Goal: Task Accomplishment & Management: Manage account settings

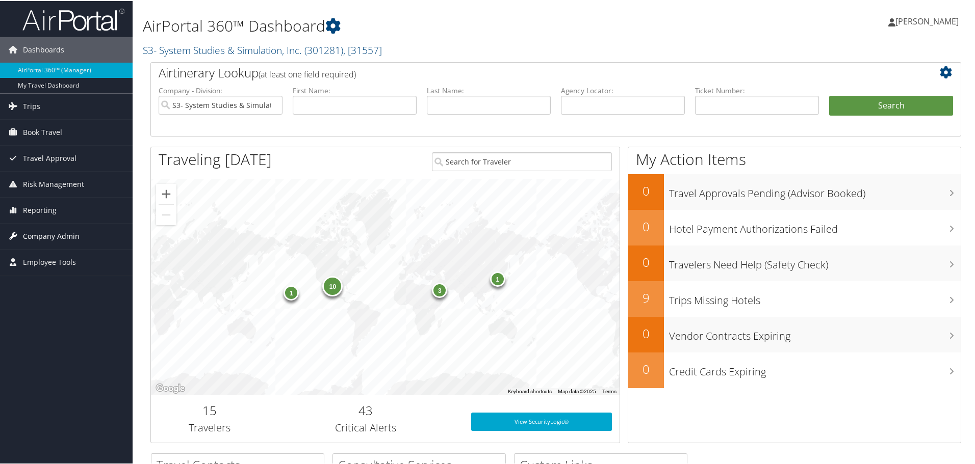
click at [57, 233] on span "Company Admin" at bounding box center [51, 235] width 57 height 25
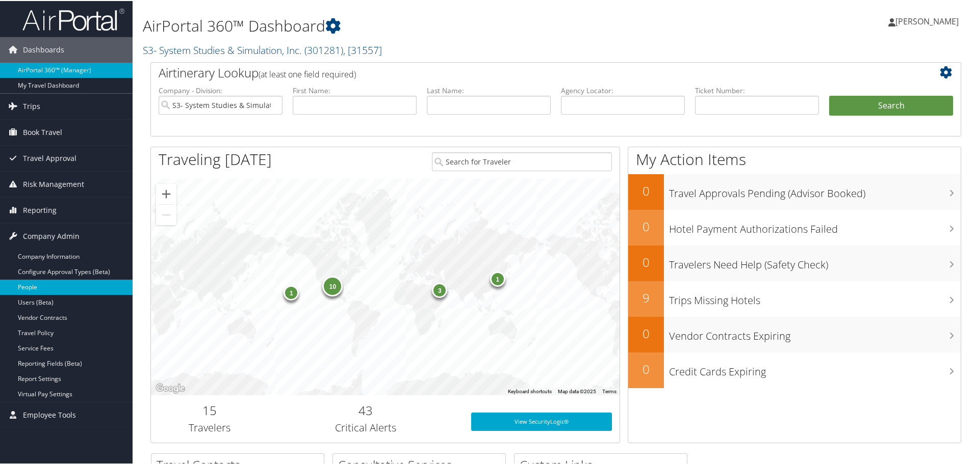
click at [73, 289] on link "People" at bounding box center [66, 286] width 133 height 15
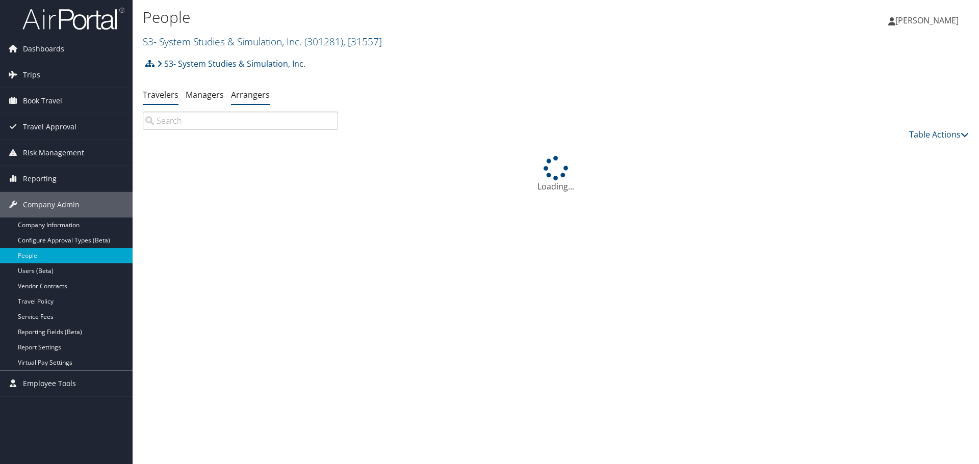
click at [246, 92] on link "Arrangers" at bounding box center [250, 94] width 39 height 11
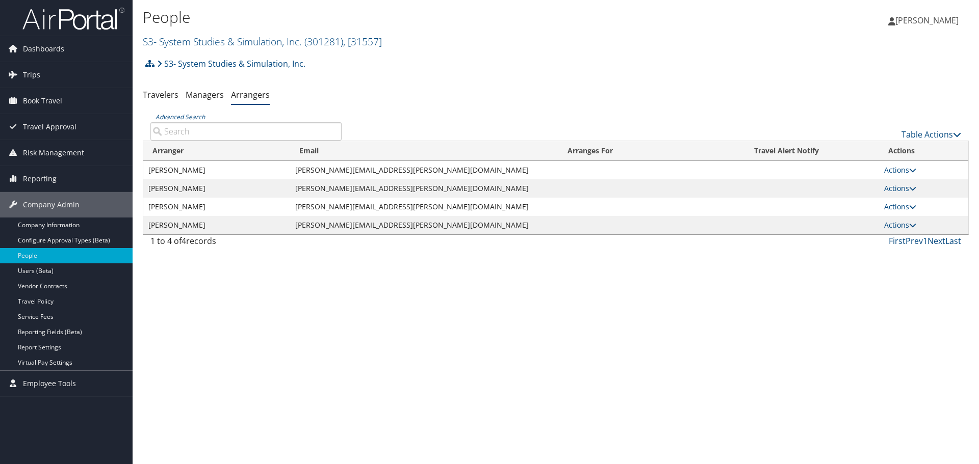
click at [255, 137] on input "Advanced Search" at bounding box center [245, 131] width 191 height 18
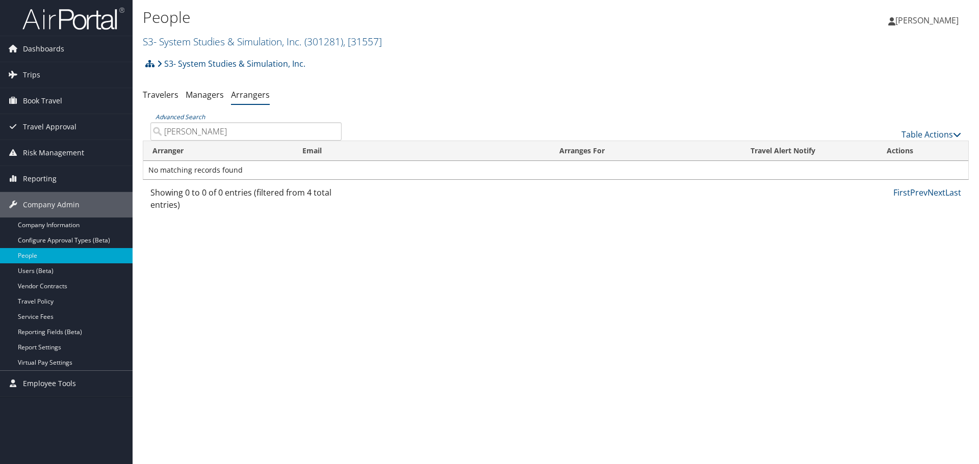
click at [187, 132] on input "hugh" at bounding box center [245, 131] width 191 height 18
type input "h"
type input "mary hughes"
click at [204, 92] on link "Managers" at bounding box center [205, 94] width 38 height 11
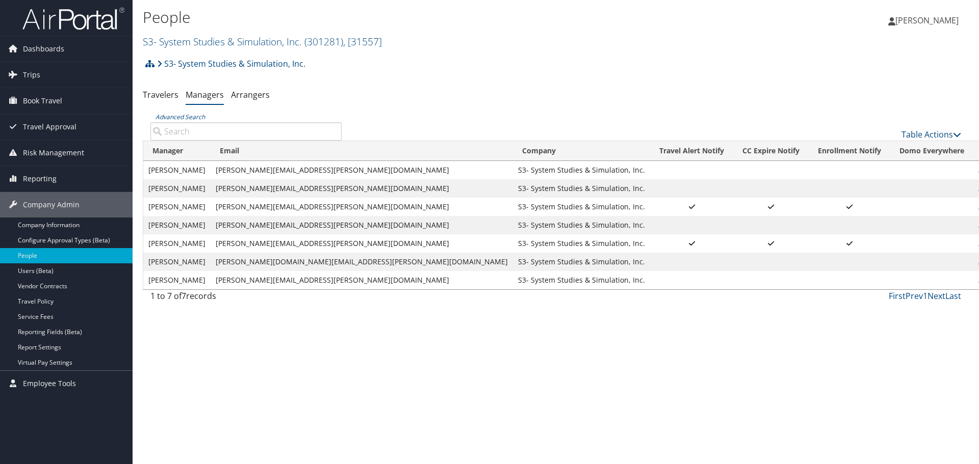
click at [219, 130] on input "Advanced Search" at bounding box center [245, 131] width 191 height 18
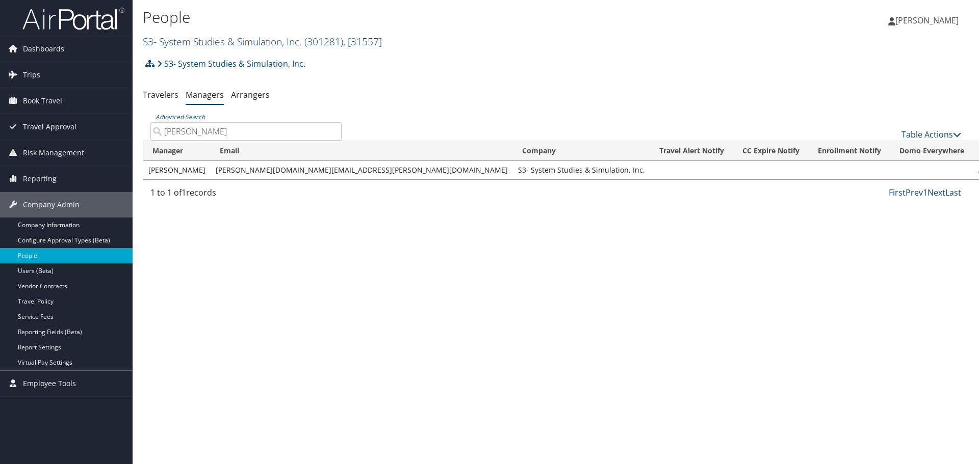
type input "mary hughes"
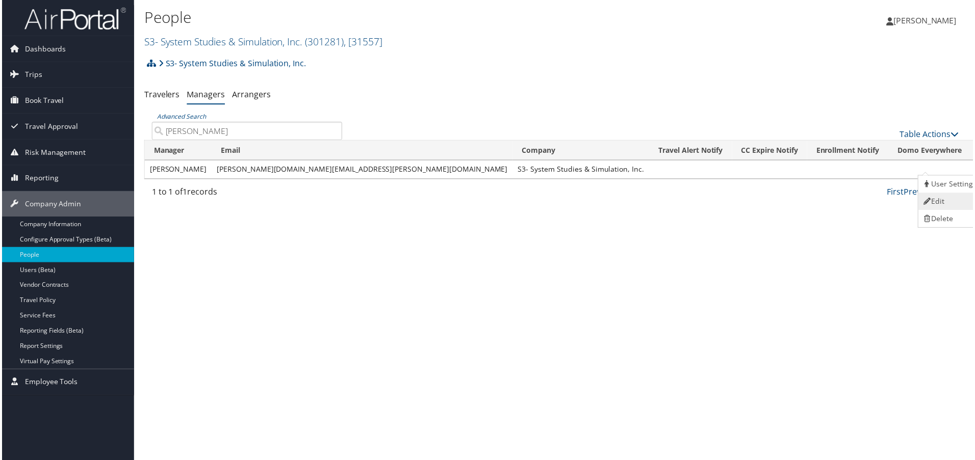
click at [937, 201] on link "Edit" at bounding box center [951, 202] width 63 height 17
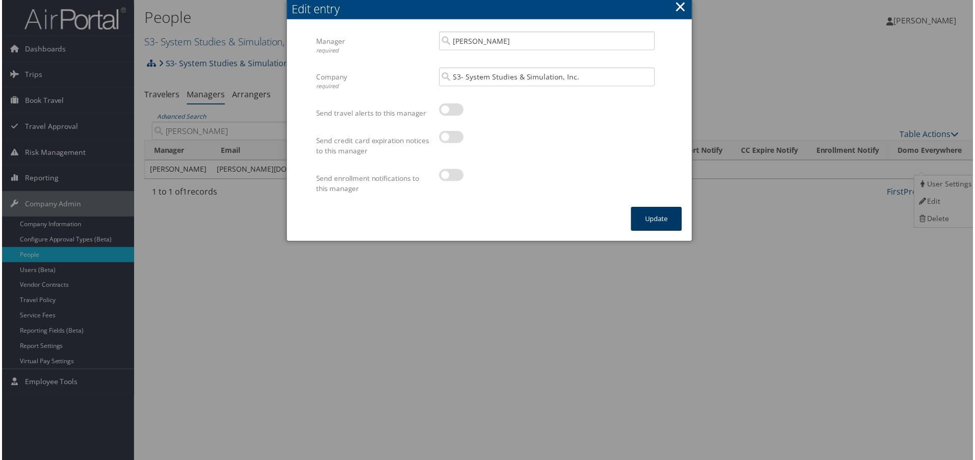
click at [656, 219] on button "Update" at bounding box center [657, 220] width 51 height 24
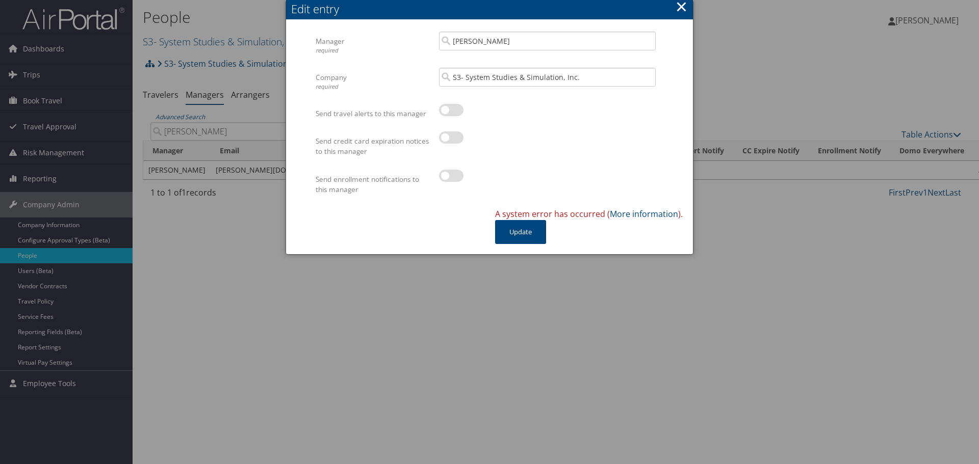
click at [677, 3] on button "×" at bounding box center [681, 6] width 12 height 20
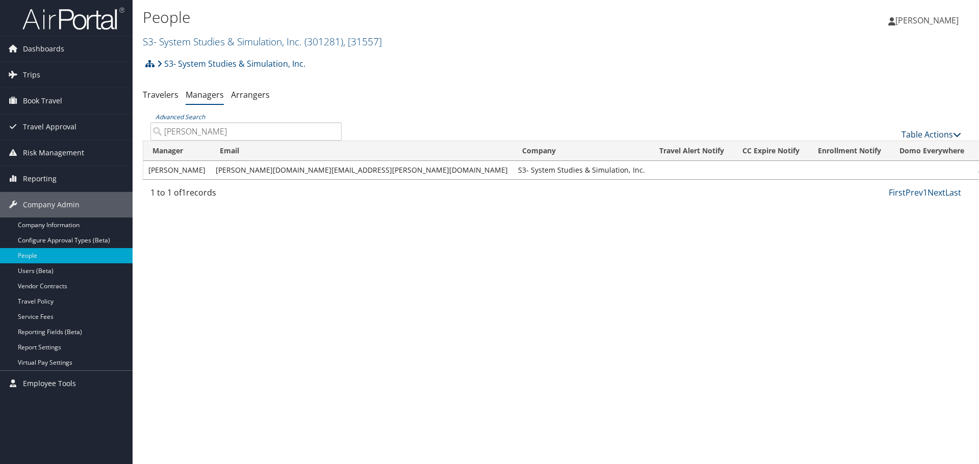
click at [957, 132] on icon at bounding box center [957, 134] width 8 height 8
click at [882, 212] on div at bounding box center [489, 232] width 979 height 464
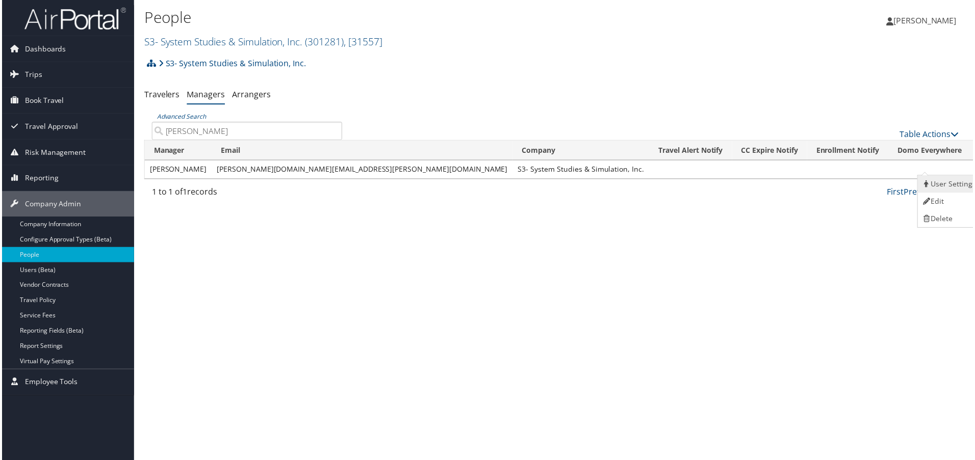
click at [943, 182] on link "User Settings" at bounding box center [951, 184] width 63 height 17
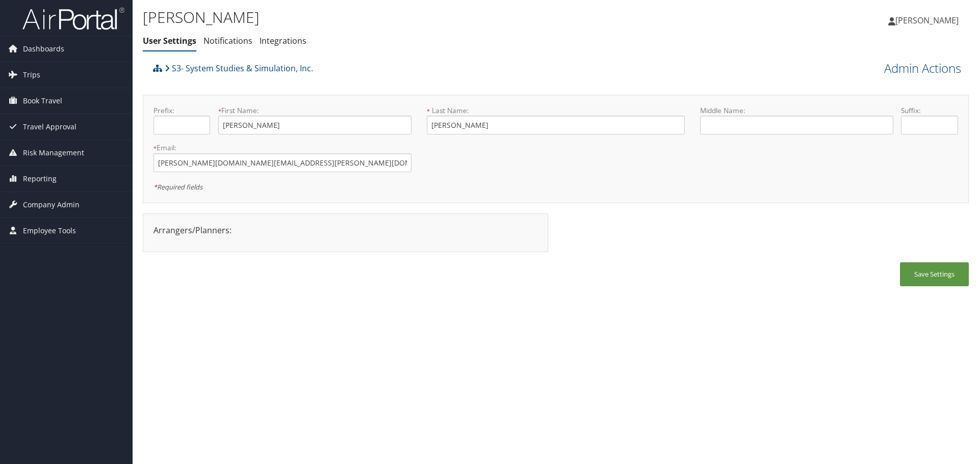
click at [219, 195] on div "Prefix: * First Name: Mary This field is required * Last Name: Hughes This fiel…" at bounding box center [556, 149] width 826 height 109
click at [176, 239] on div at bounding box center [345, 239] width 399 height 5
click at [177, 235] on div "Arrangers/Planners: Edit Arrangers & Planners Cristina Mihaila Dustin Somervill…" at bounding box center [345, 230] width 399 height 12
click at [185, 235] on div "Arrangers/Planners: Edit Arrangers & Planners Cristina Mihaila Dustin Somervill…" at bounding box center [345, 230] width 399 height 12
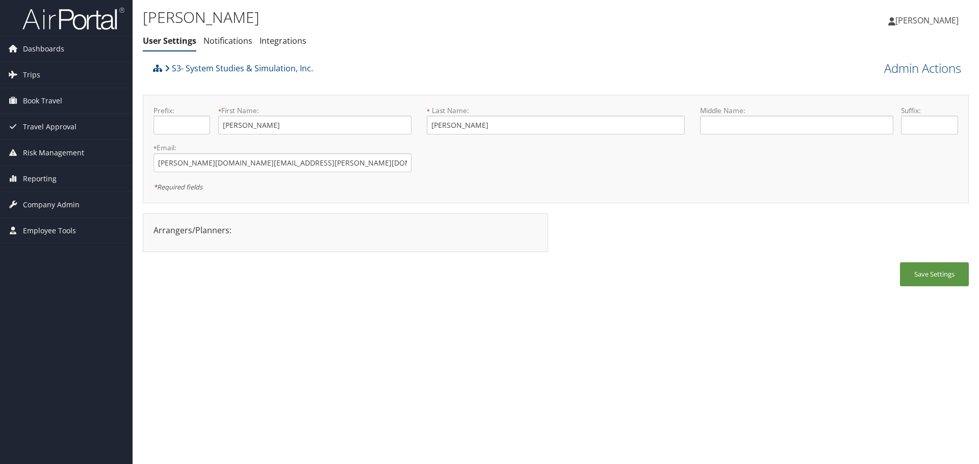
click at [224, 243] on div "Arrangers/Planners: Edit Arrangers & Planners Cristina Mihaila Dustin Somervill…" at bounding box center [345, 233] width 405 height 39
click at [233, 236] on div "Arrangers/Planners: Edit Arrangers & Planners Cristina Mihaila Dustin Somervill…" at bounding box center [345, 230] width 399 height 12
click at [239, 232] on div "Arrangers/Planners: Edit Arrangers & Planners Cristina Mihaila Dustin Somervill…" at bounding box center [345, 230] width 399 height 12
click at [211, 232] on div "Arrangers/Planners: Edit Arrangers & Planners Cristina Mihaila Dustin Somervill…" at bounding box center [345, 230] width 399 height 12
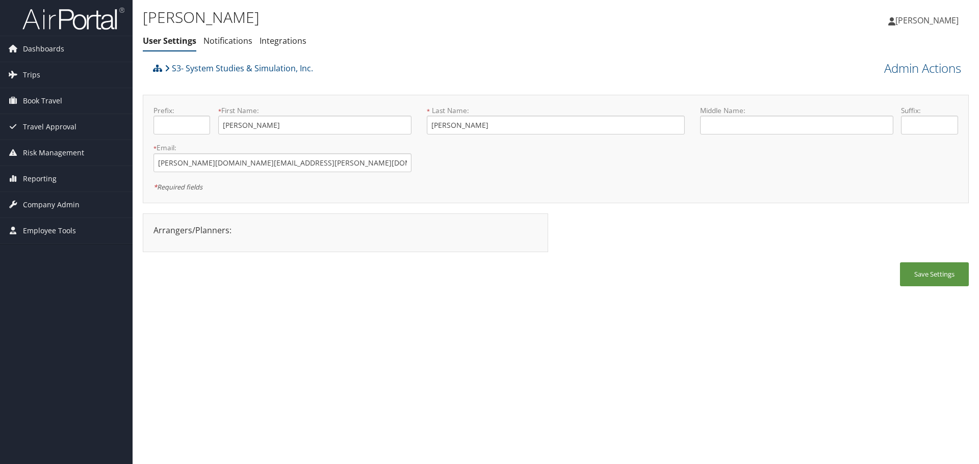
click at [230, 233] on div "Arrangers/Planners: Edit Arrangers & Planners Cristina Mihaila Dustin Somervill…" at bounding box center [345, 230] width 399 height 12
click at [944, 71] on link "Admin Actions" at bounding box center [922, 68] width 77 height 17
click at [872, 143] on link "Manage Travelers" at bounding box center [893, 148] width 134 height 17
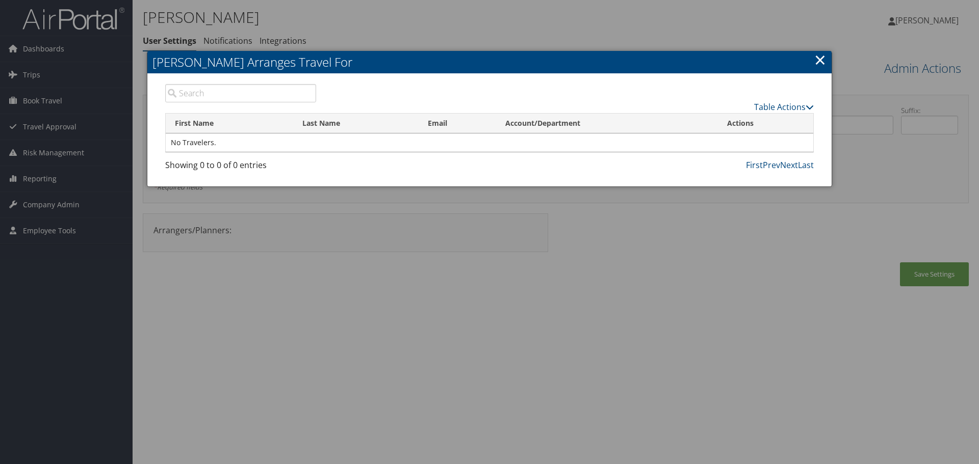
click at [287, 95] on input "search" at bounding box center [240, 93] width 151 height 18
type input "jane smith"
click at [172, 92] on input "jane smith" at bounding box center [240, 93] width 151 height 18
click at [307, 96] on input "jane smith" at bounding box center [240, 93] width 151 height 18
click at [810, 109] on icon at bounding box center [809, 107] width 8 height 8
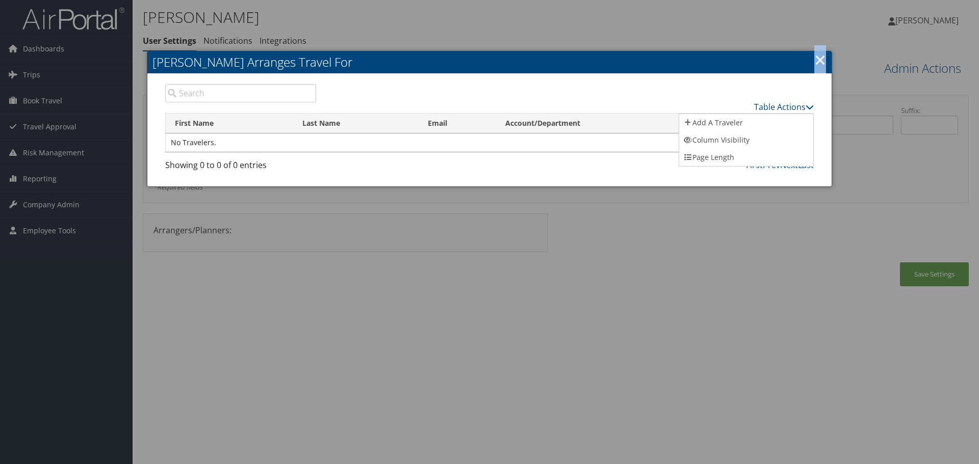
click at [821, 66] on link "×" at bounding box center [820, 59] width 12 height 20
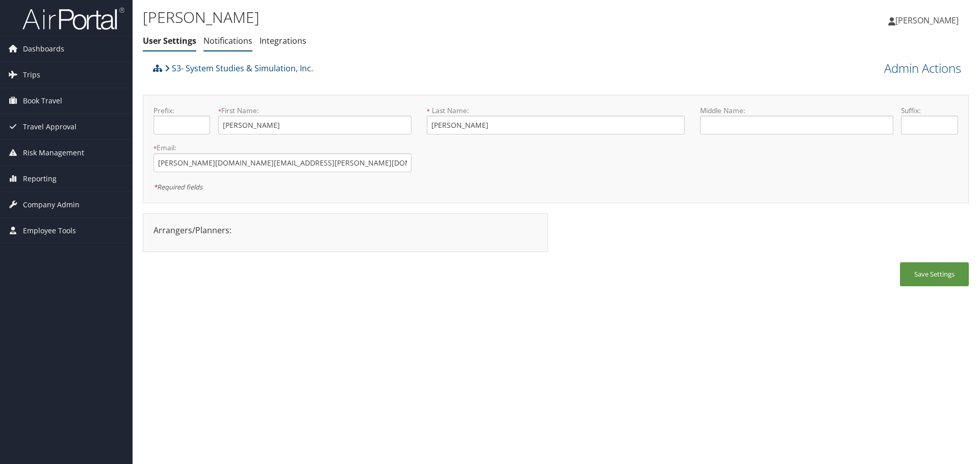
click at [218, 41] on link "Notifications" at bounding box center [227, 40] width 49 height 11
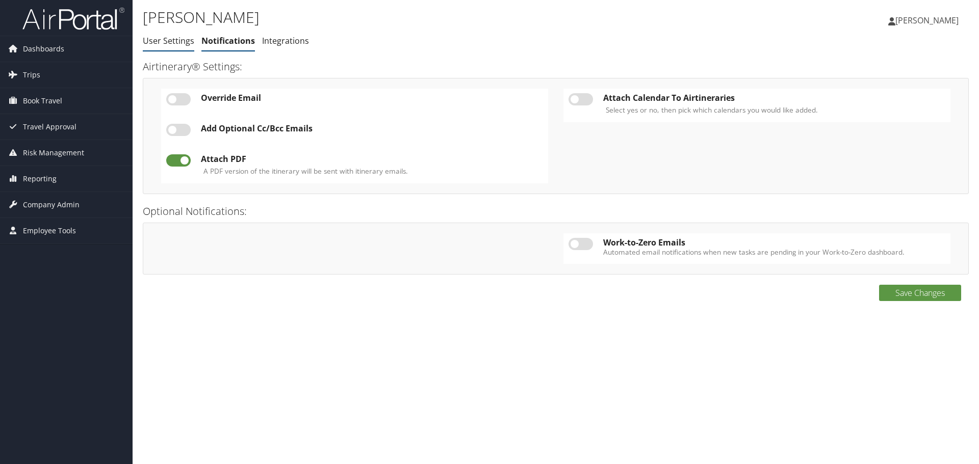
click at [167, 41] on link "User Settings" at bounding box center [168, 40] width 51 height 11
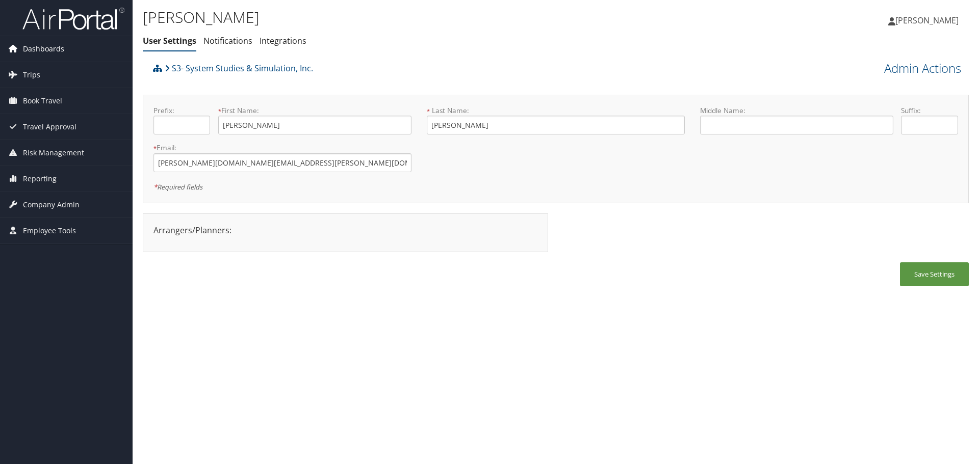
click at [47, 56] on span "Dashboards" at bounding box center [43, 48] width 41 height 25
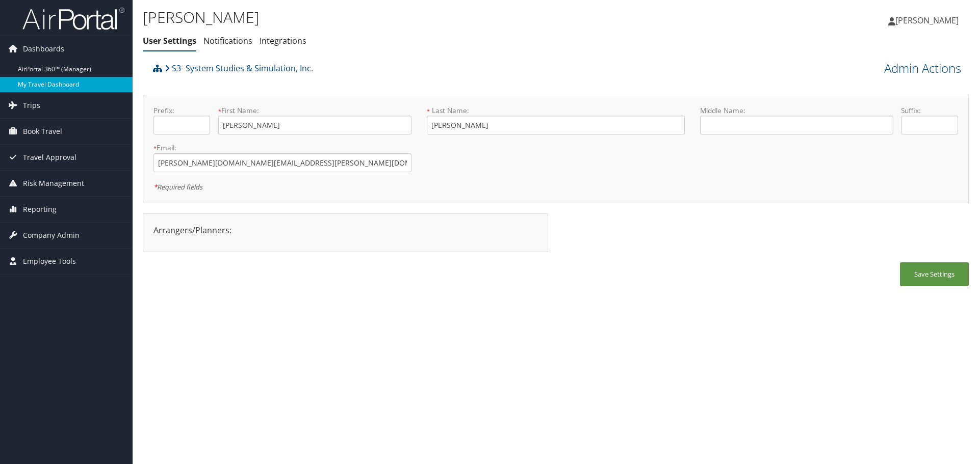
click at [55, 84] on link "My Travel Dashboard" at bounding box center [66, 84] width 133 height 15
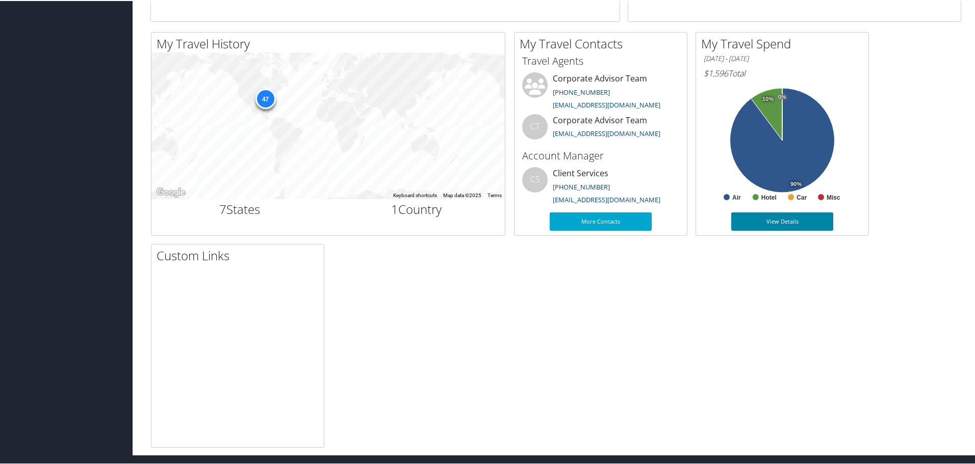
scroll to position [316, 0]
click at [628, 223] on link "More Contacts" at bounding box center [601, 220] width 102 height 18
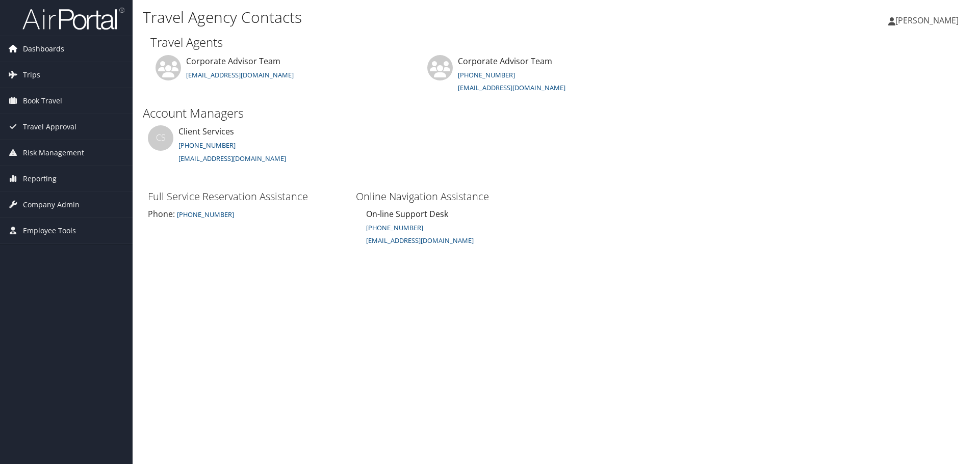
click at [38, 49] on span "Dashboards" at bounding box center [43, 48] width 41 height 25
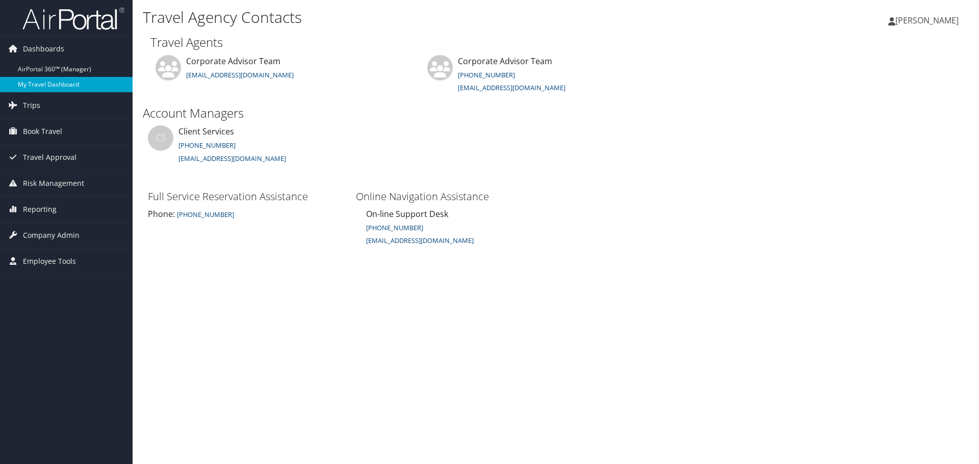
click at [39, 81] on link "My Travel Dashboard" at bounding box center [66, 84] width 133 height 15
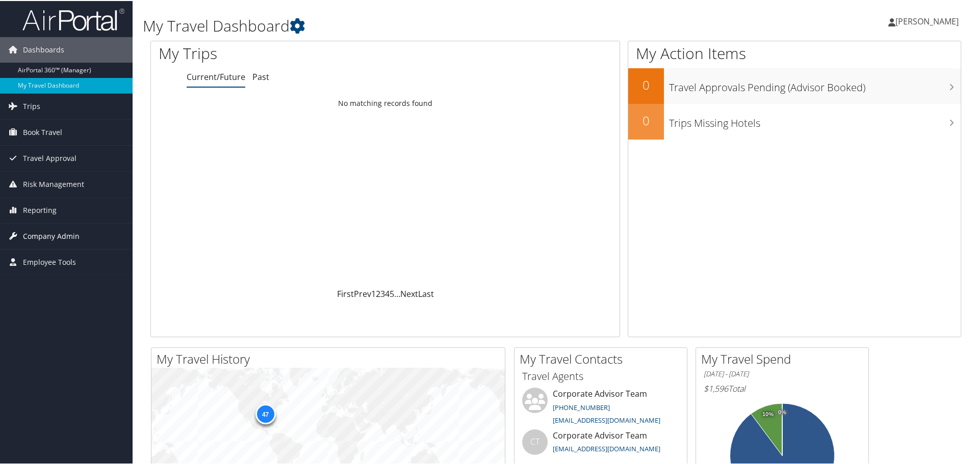
click at [62, 233] on span "Company Admin" at bounding box center [51, 235] width 57 height 25
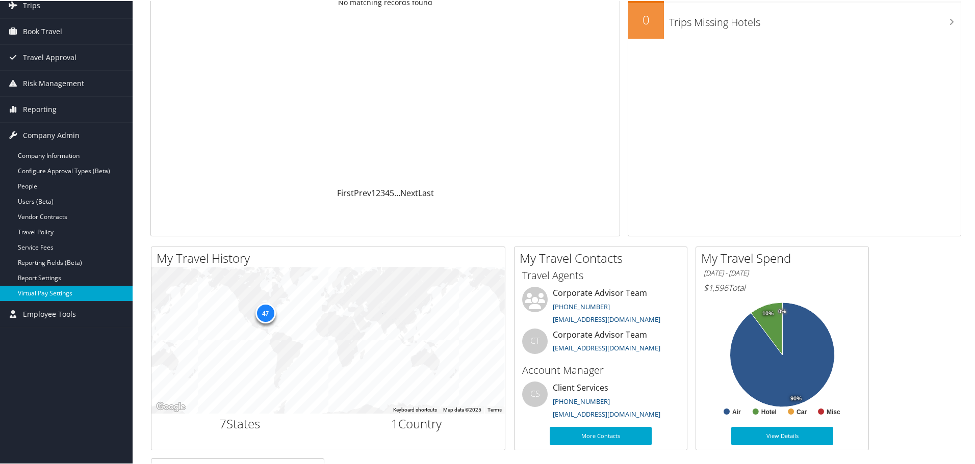
scroll to position [102, 0]
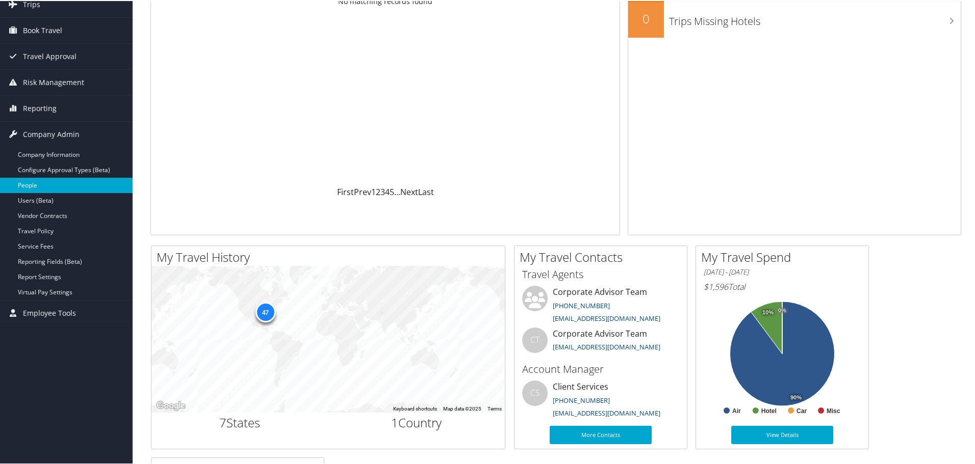
click at [41, 181] on link "People" at bounding box center [66, 184] width 133 height 15
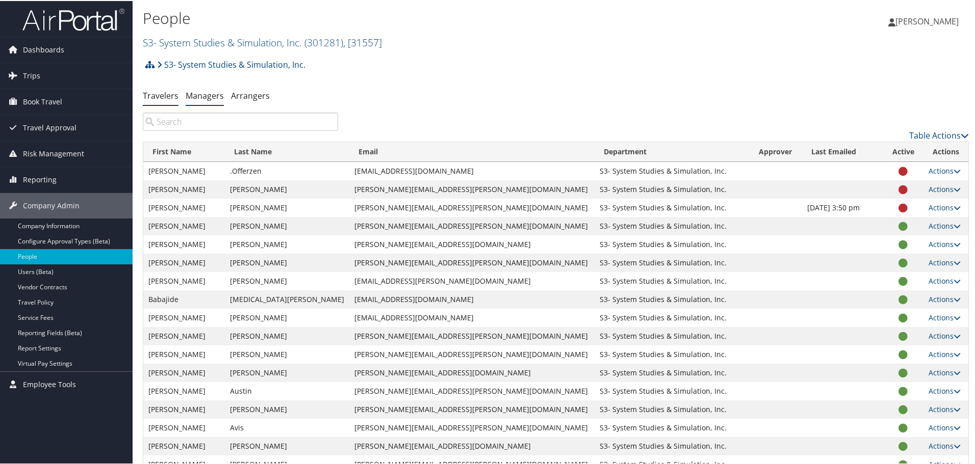
click at [206, 97] on link "Managers" at bounding box center [205, 94] width 38 height 11
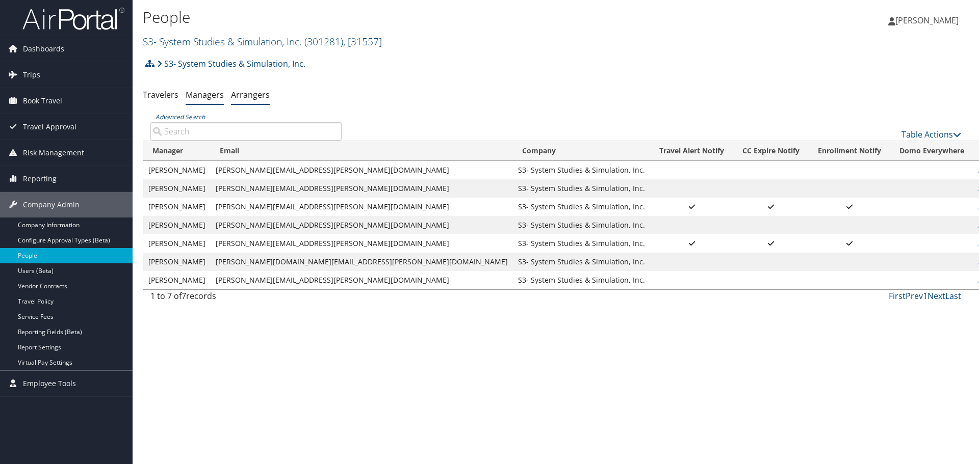
click at [259, 97] on link "Arrangers" at bounding box center [250, 94] width 39 height 11
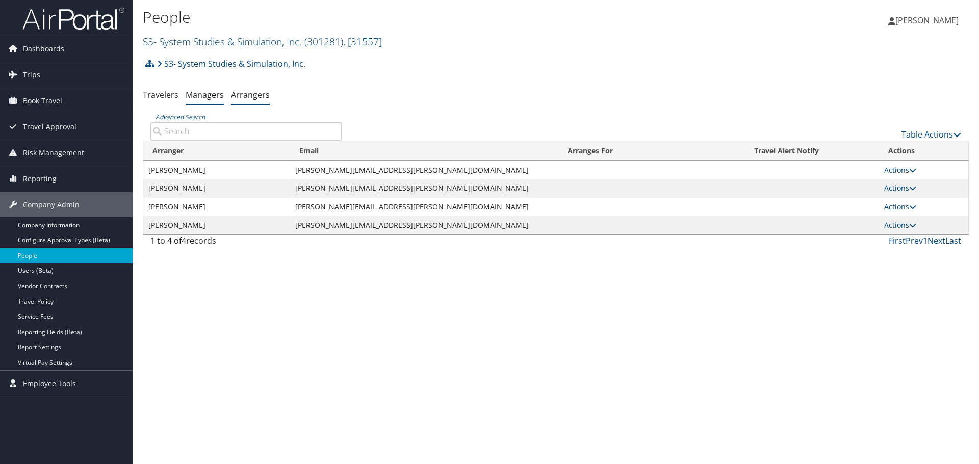
click at [204, 90] on link "Managers" at bounding box center [205, 94] width 38 height 11
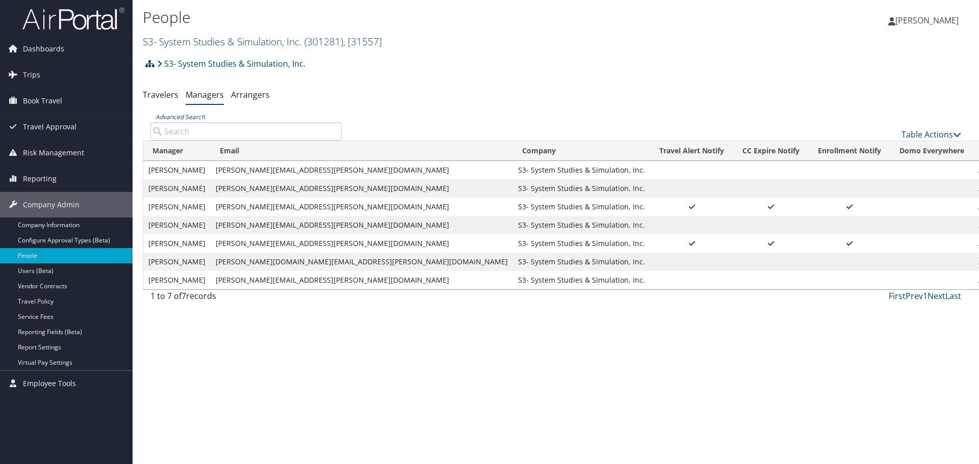
drag, startPoint x: 953, startPoint y: 262, endPoint x: 958, endPoint y: 267, distance: 7.2
click at [973, 267] on td "Actions User Settings Edit Delete" at bounding box center [995, 262] width 45 height 18
click at [25, 255] on link "People" at bounding box center [66, 255] width 133 height 15
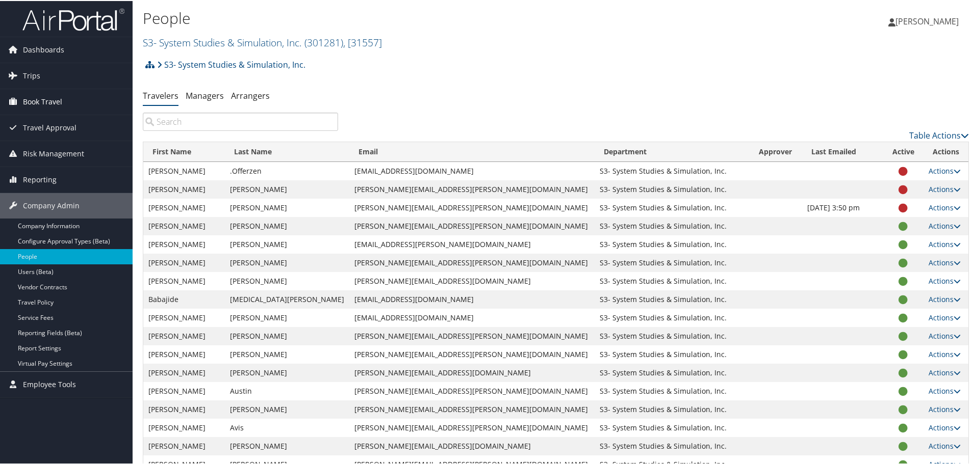
click at [52, 98] on span "Book Travel" at bounding box center [42, 100] width 39 height 25
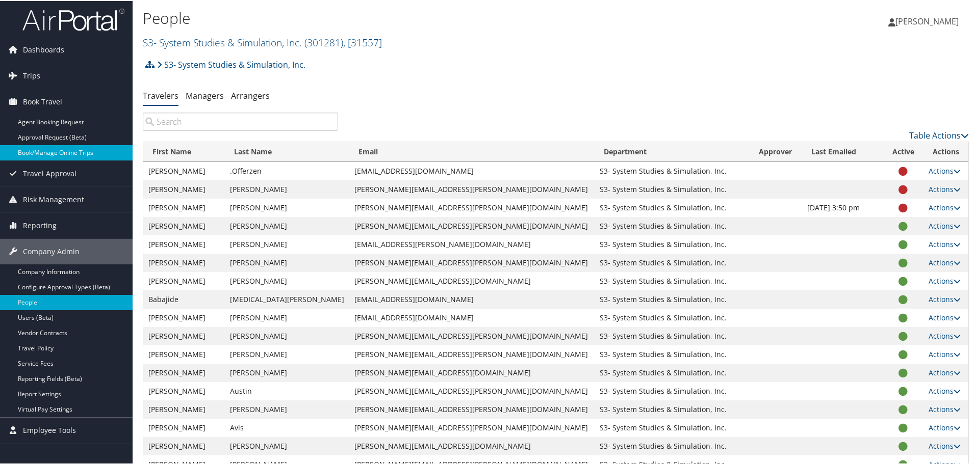
click at [77, 155] on link "Book/Manage Online Trips" at bounding box center [66, 151] width 133 height 15
